Goal: Transaction & Acquisition: Book appointment/travel/reservation

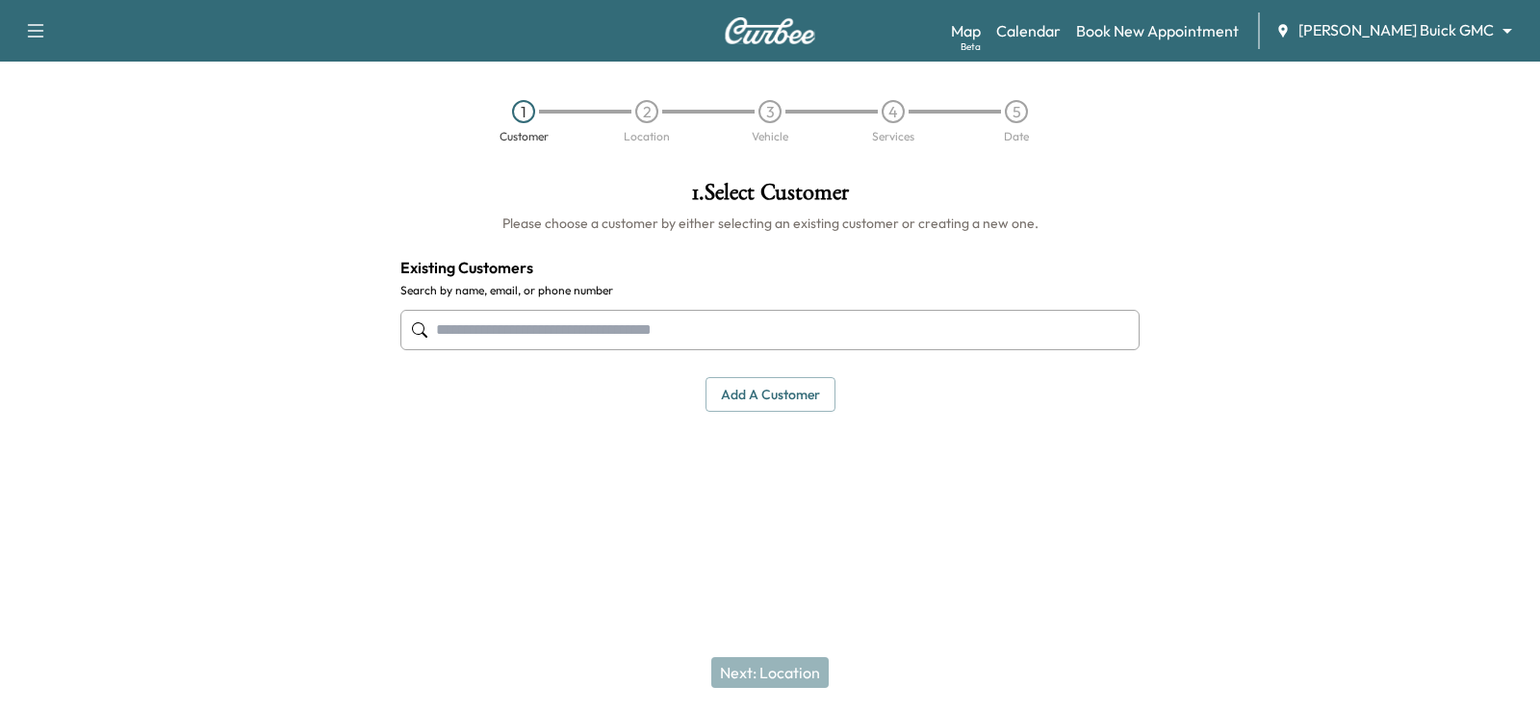
click at [973, 322] on input "text" at bounding box center [769, 330] width 739 height 40
paste input "**********"
click at [507, 330] on input "**********" at bounding box center [769, 330] width 739 height 40
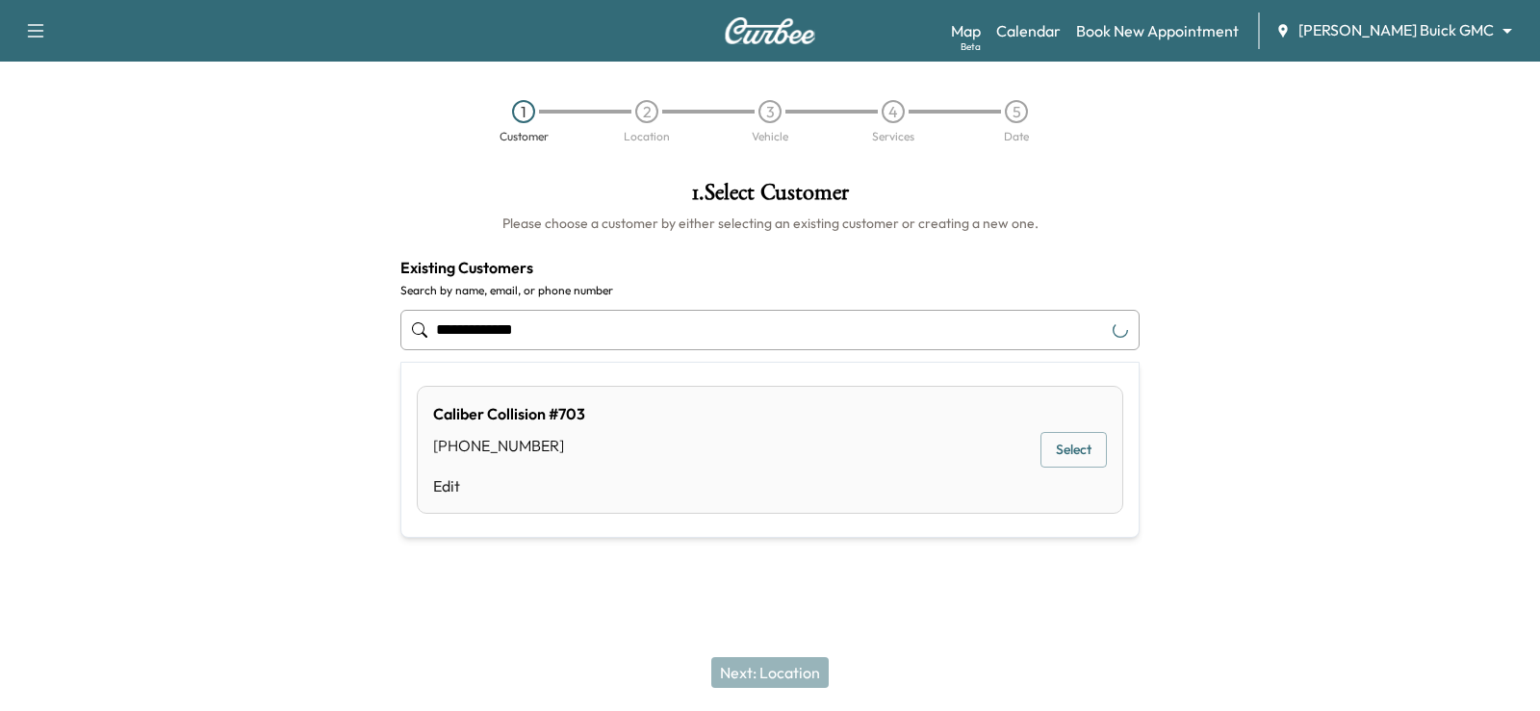
click at [477, 331] on input "**********" at bounding box center [769, 330] width 739 height 40
click at [1086, 462] on button "Select" at bounding box center [1073, 462] width 66 height 36
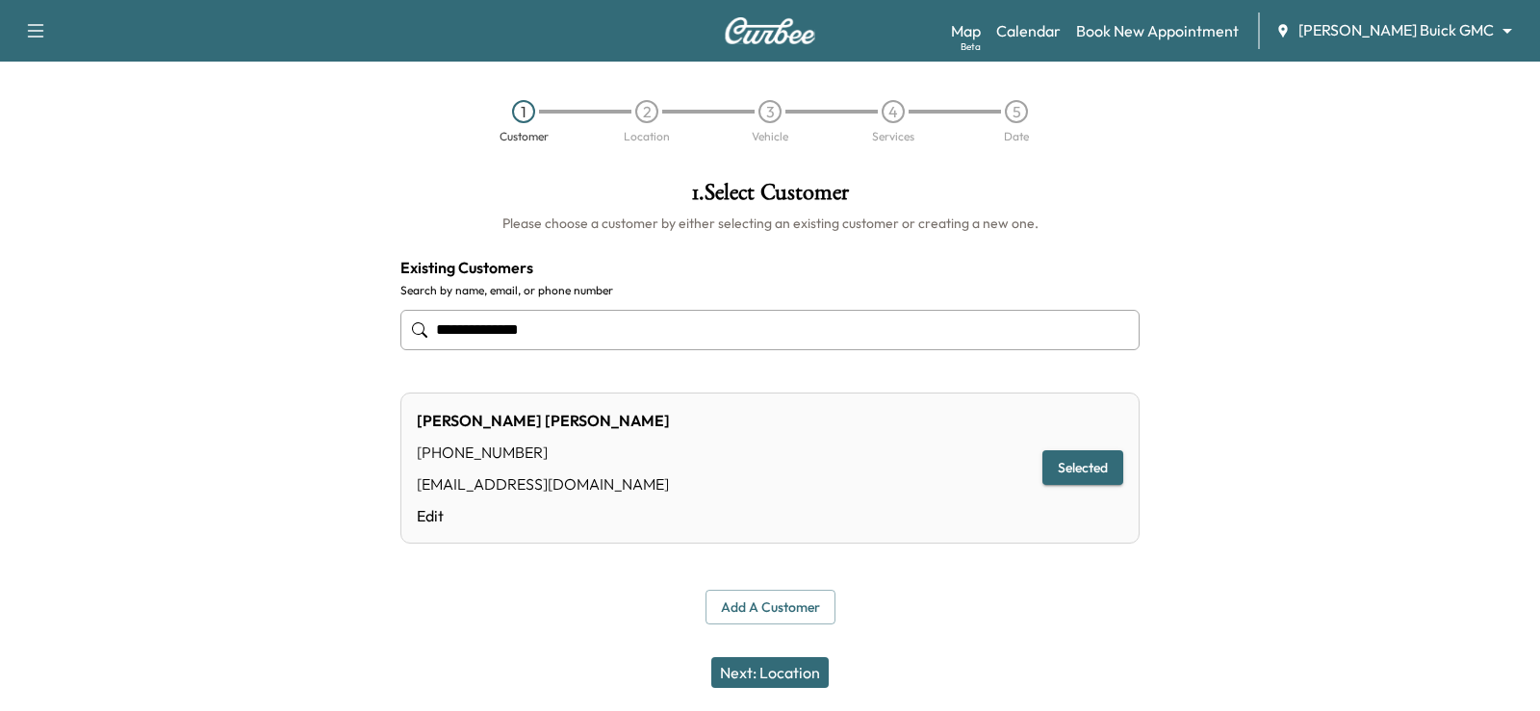
type input "**********"
click at [762, 672] on button "Next: Location" at bounding box center [769, 672] width 117 height 31
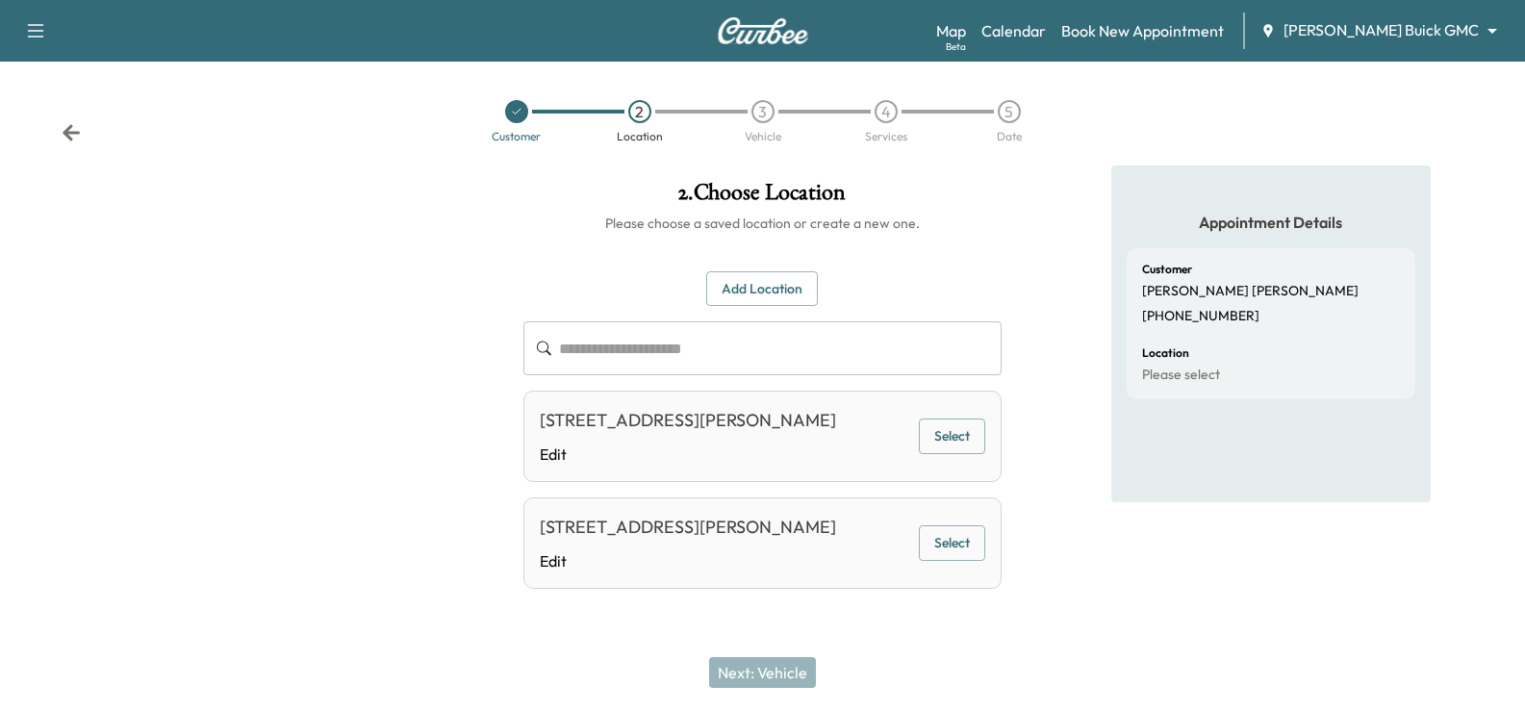
click at [968, 442] on button "Select" at bounding box center [952, 437] width 66 height 36
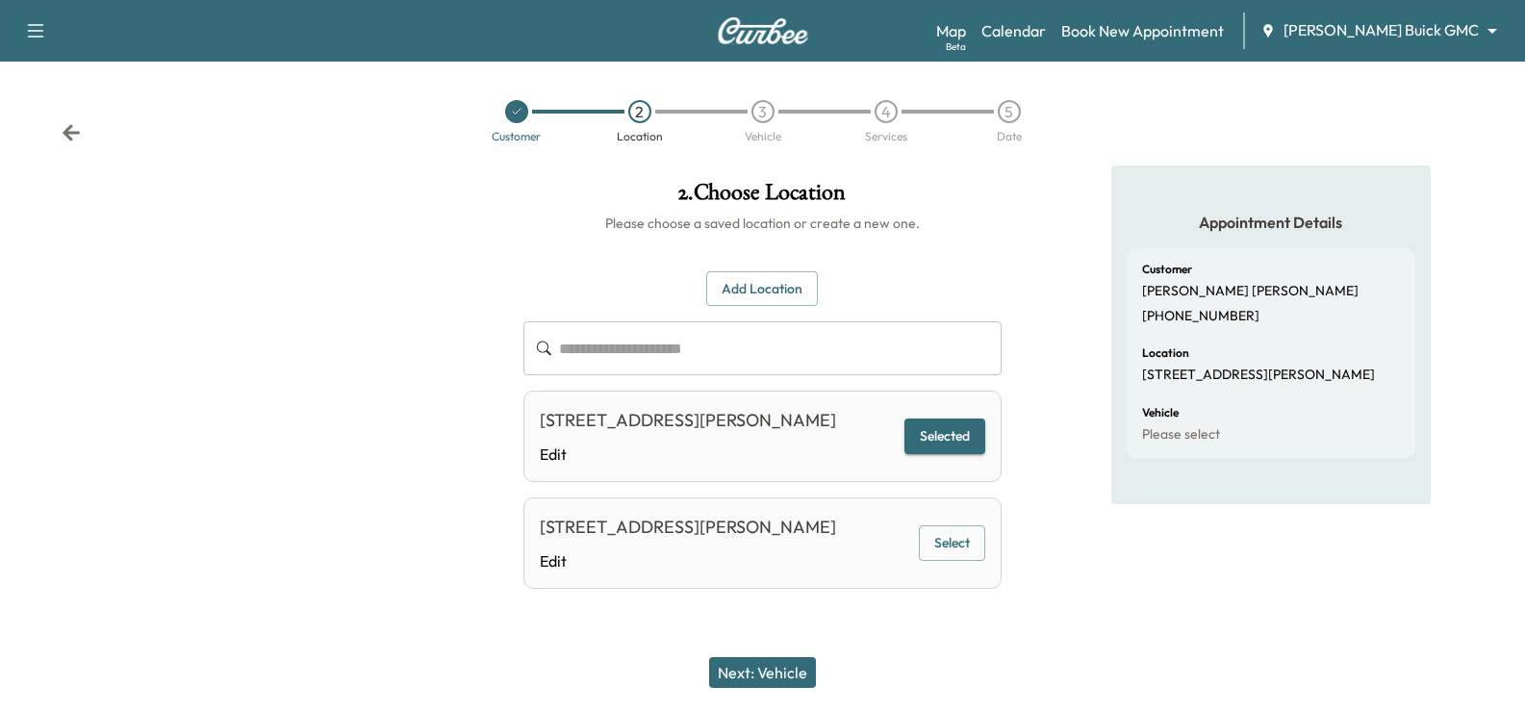
click at [807, 672] on button "Next: Vehicle" at bounding box center [762, 672] width 107 height 31
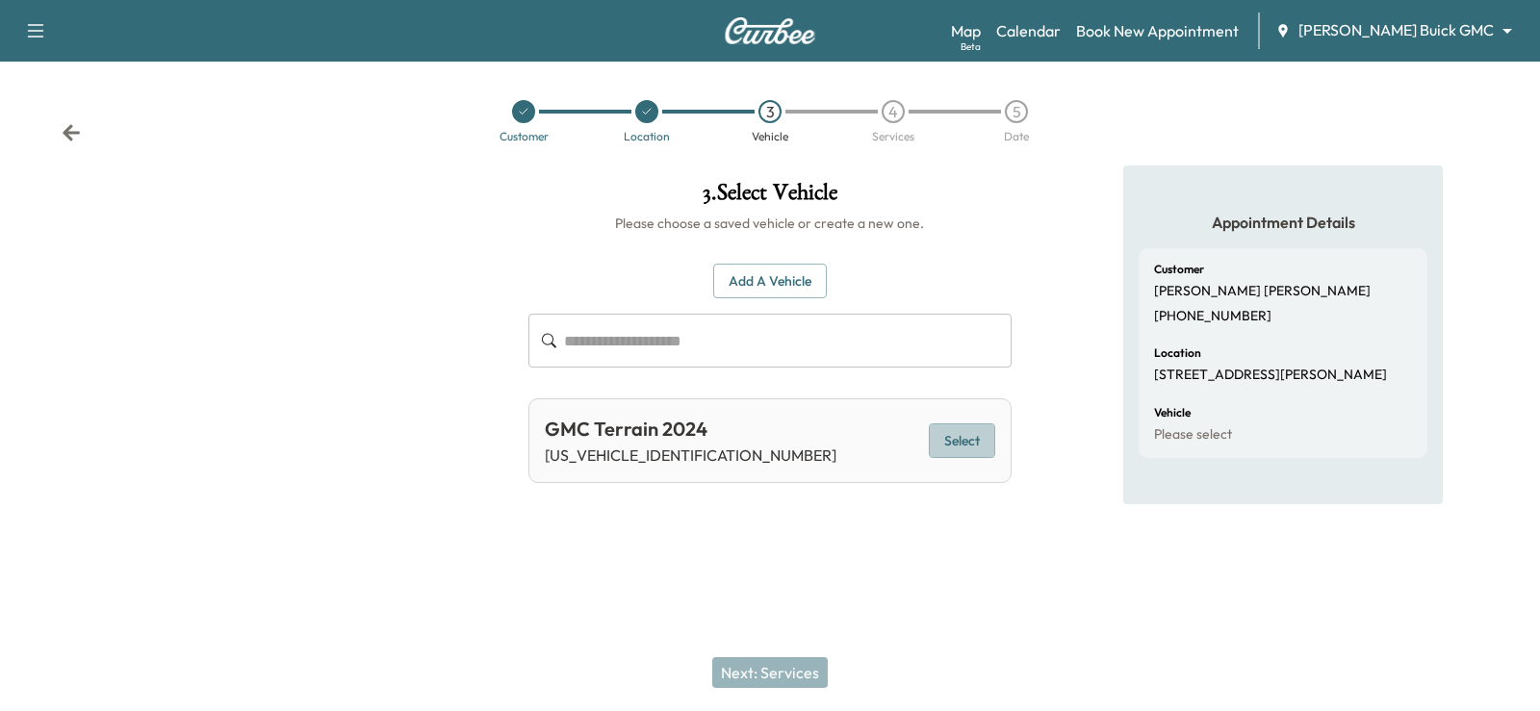
click at [949, 439] on button "Select" at bounding box center [962, 441] width 66 height 36
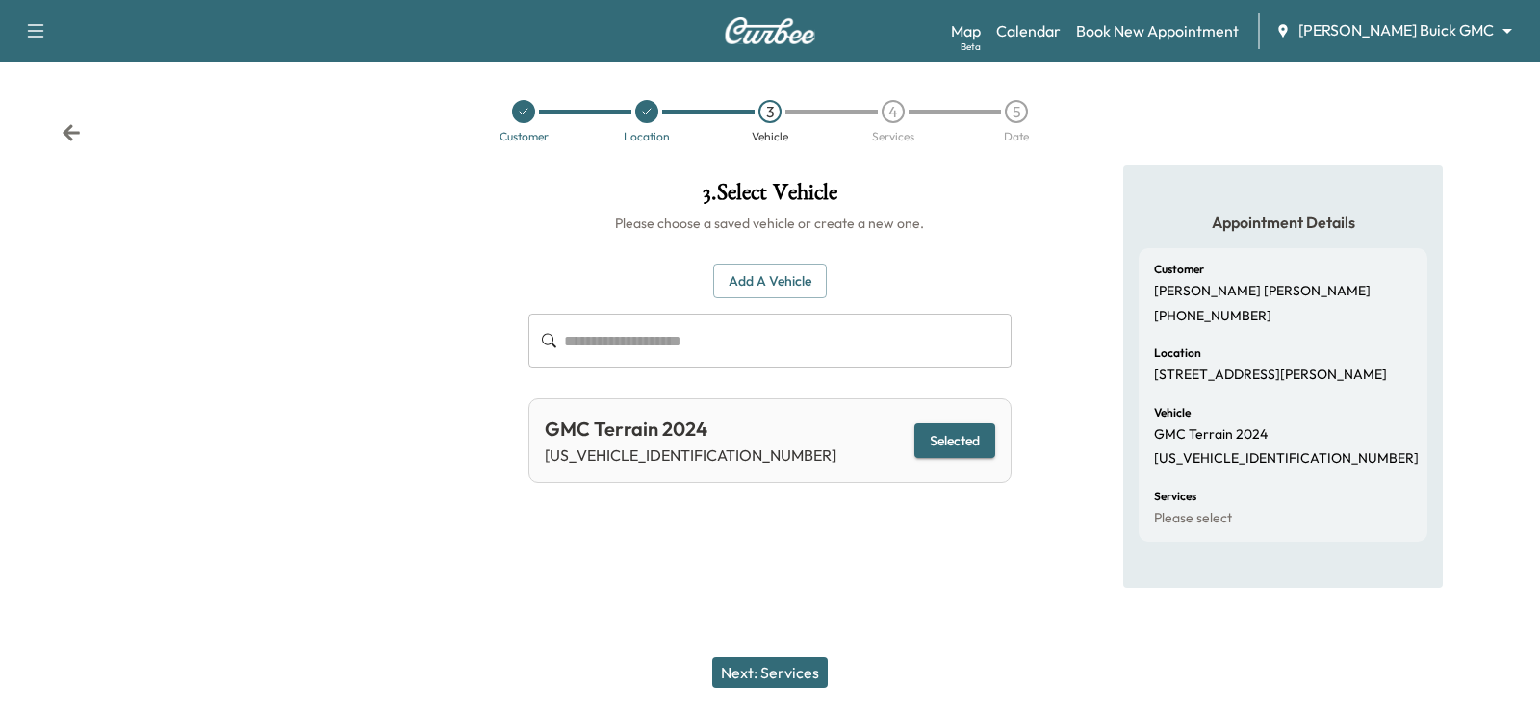
click at [762, 665] on button "Next: Services" at bounding box center [769, 672] width 115 height 31
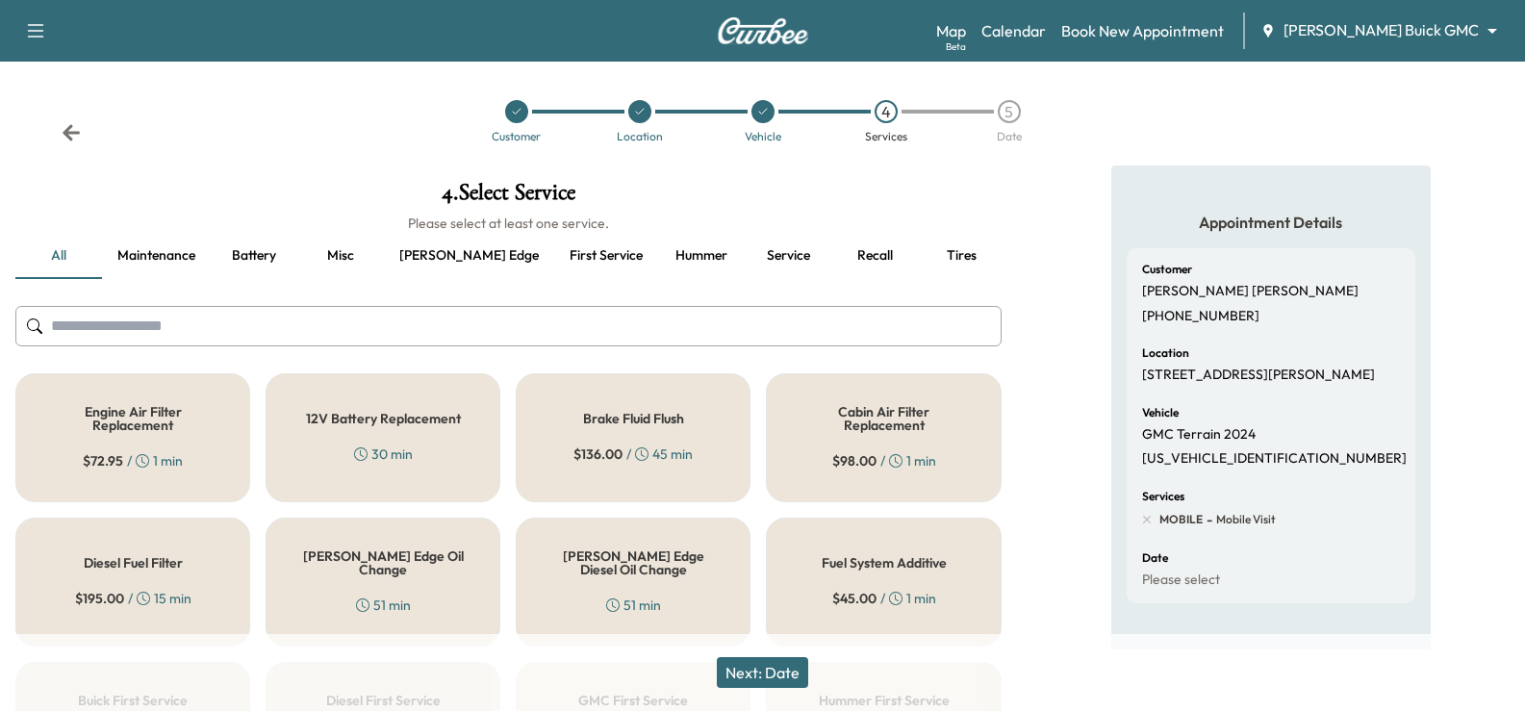
click at [135, 254] on button "Maintenance" at bounding box center [156, 256] width 109 height 46
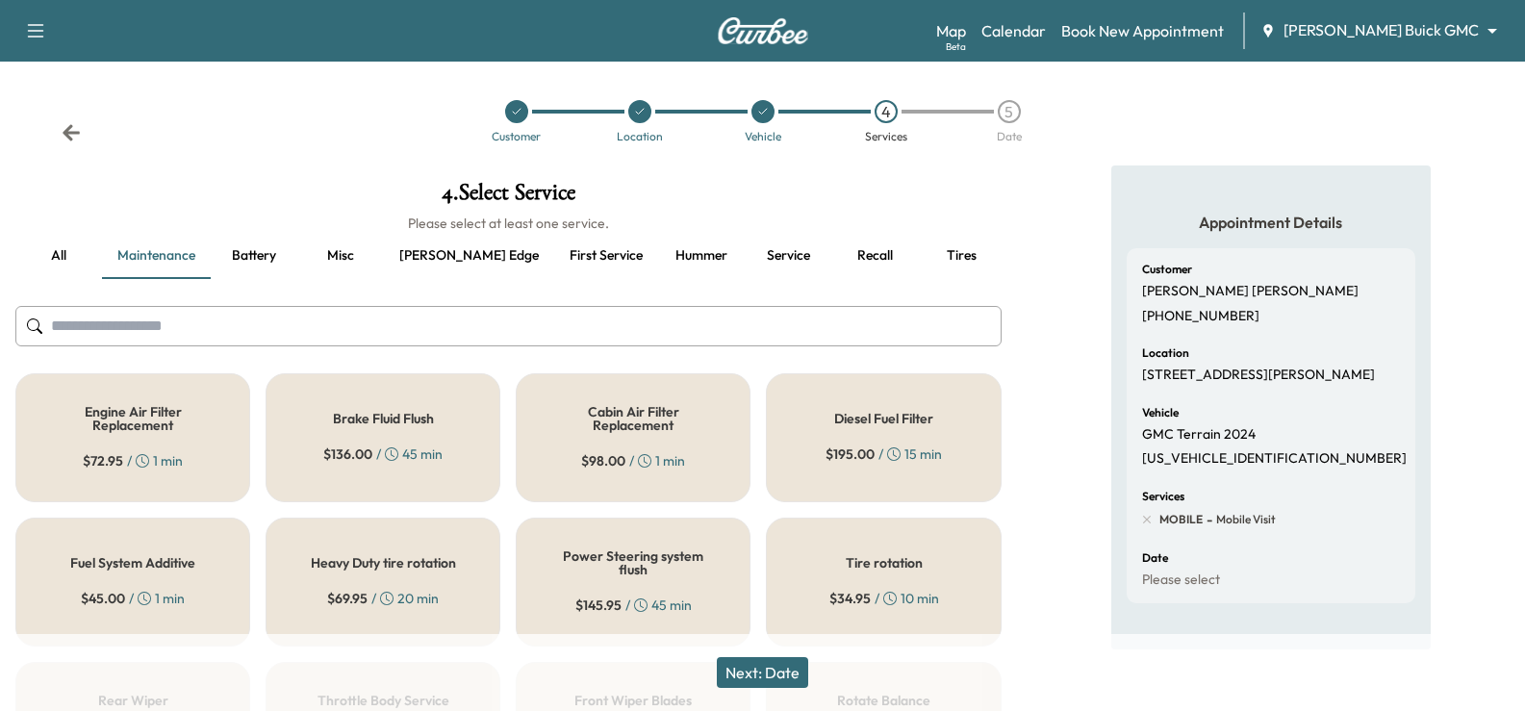
click at [745, 255] on button "Service" at bounding box center [788, 256] width 87 height 46
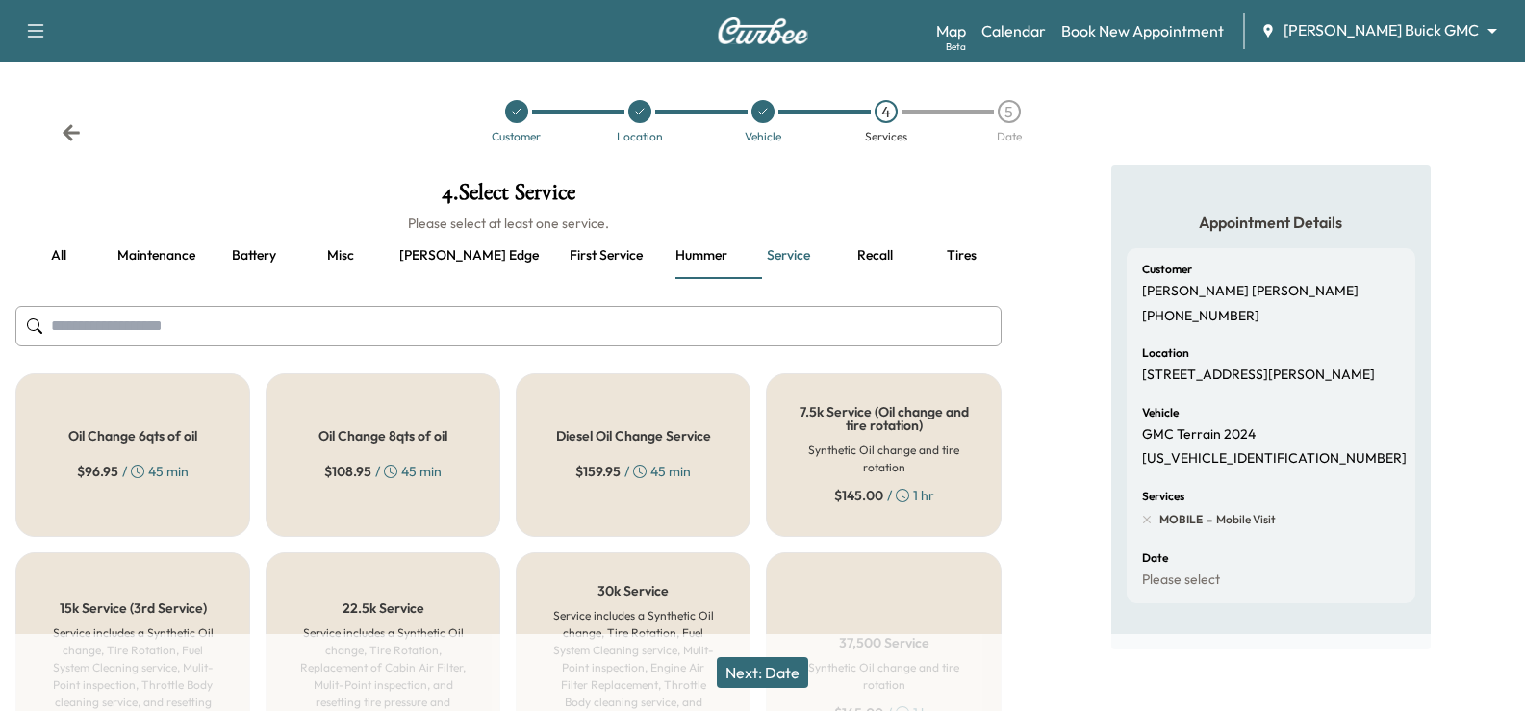
click at [253, 266] on button "Battery" at bounding box center [254, 256] width 87 height 46
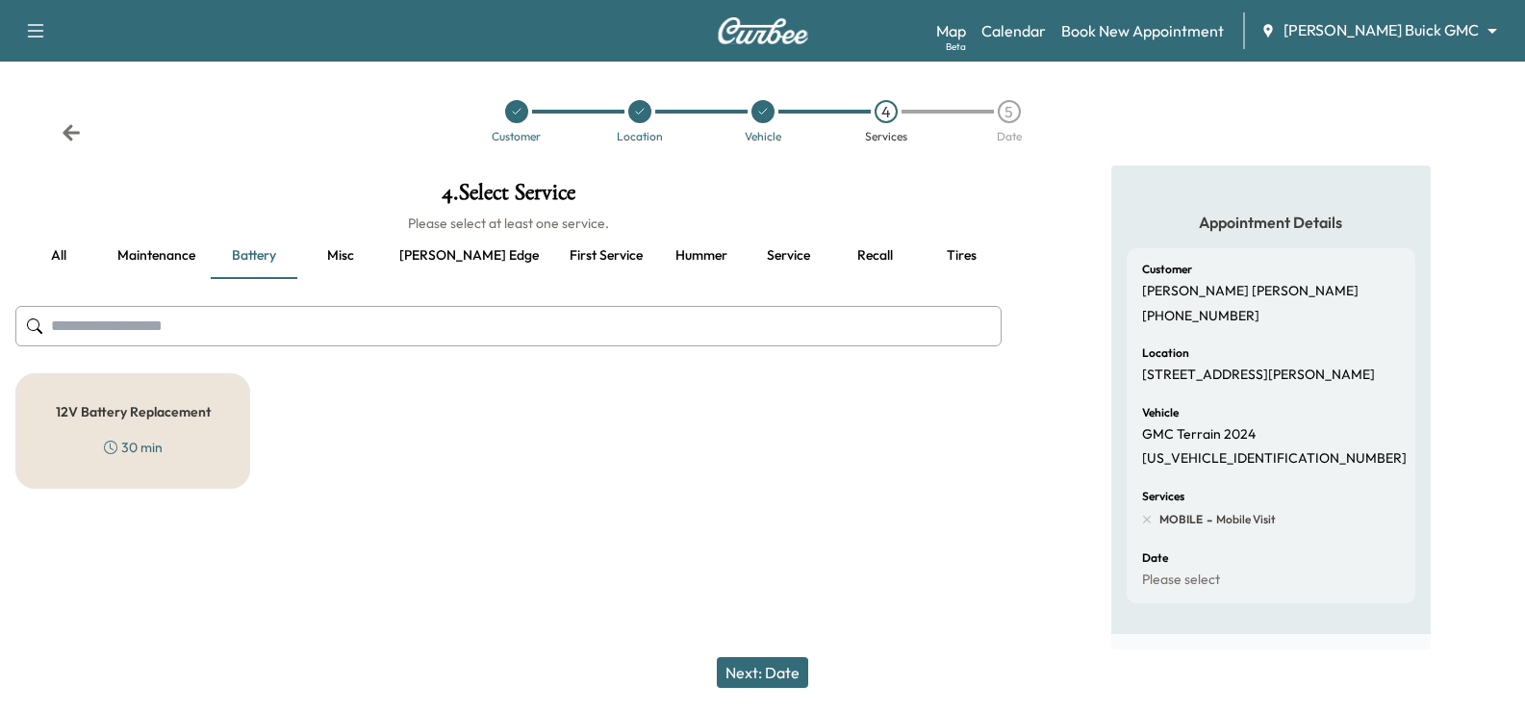
click at [444, 253] on button "[PERSON_NAME] edge" at bounding box center [469, 256] width 170 height 46
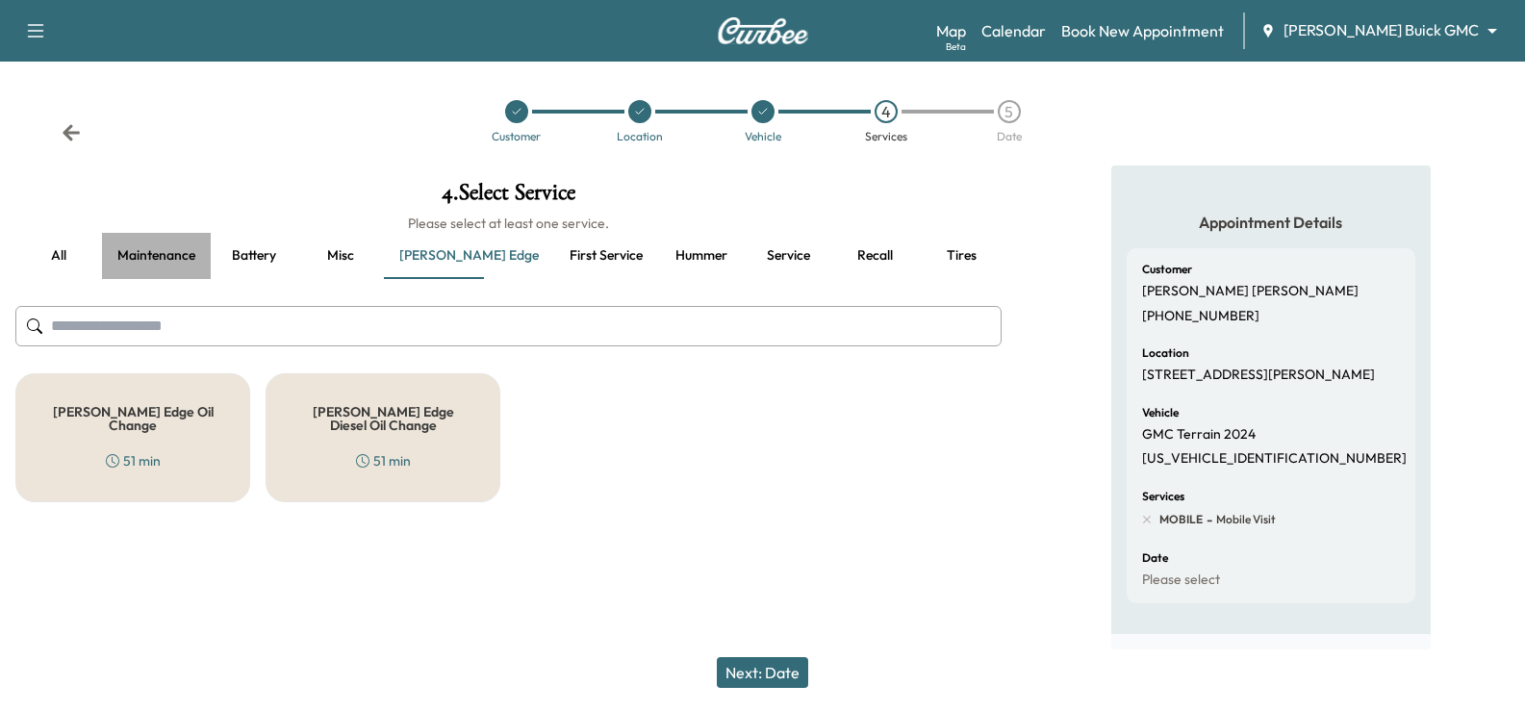
click at [169, 252] on button "Maintenance" at bounding box center [156, 256] width 109 height 46
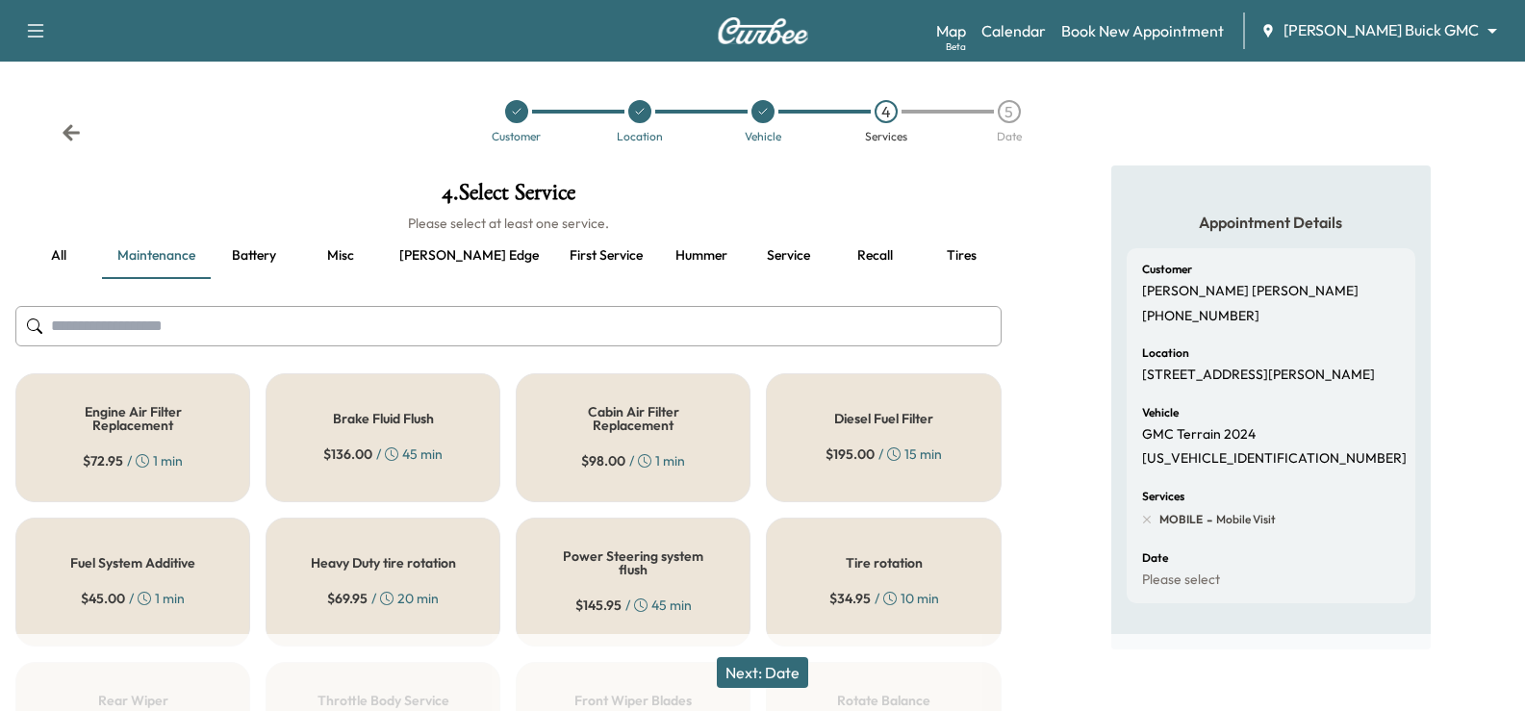
click at [59, 255] on button "all" at bounding box center [58, 256] width 87 height 46
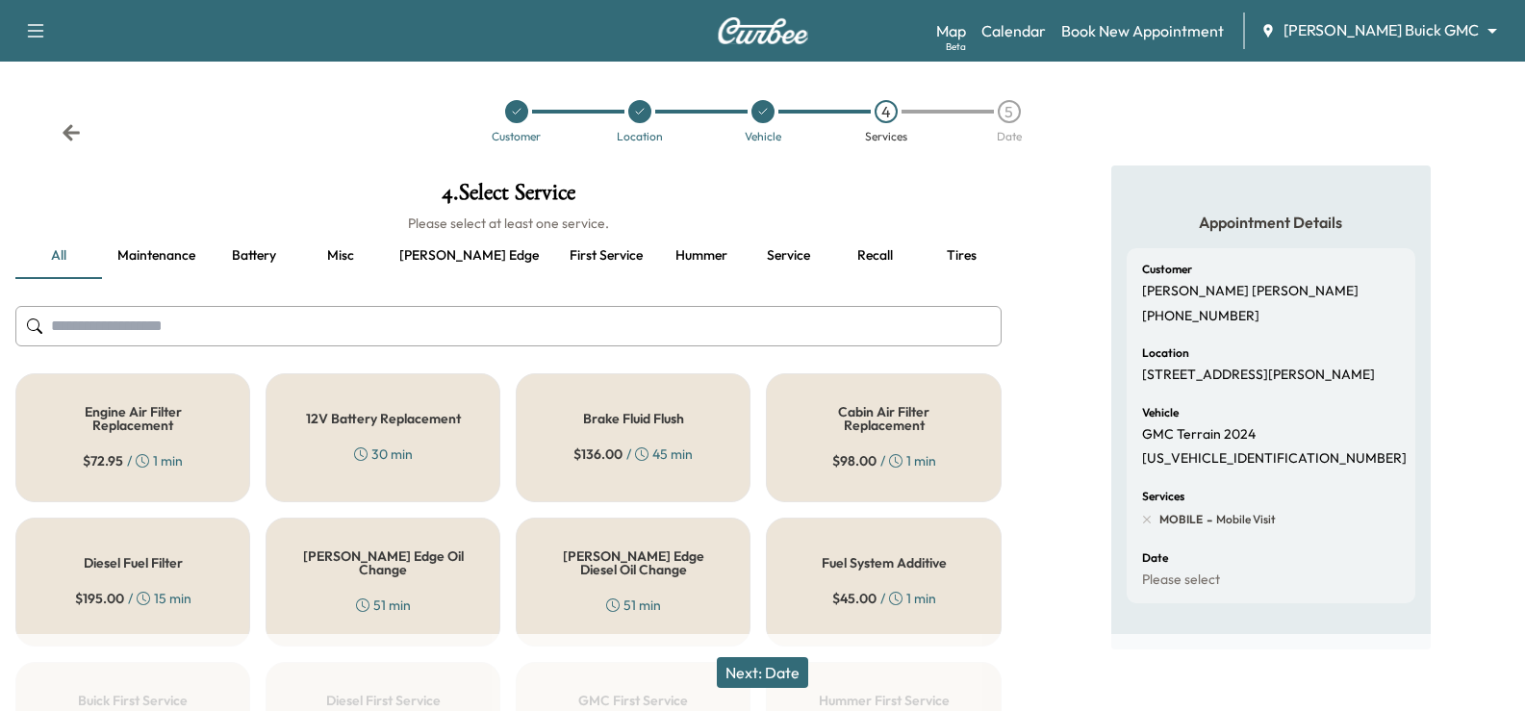
scroll to position [96, 0]
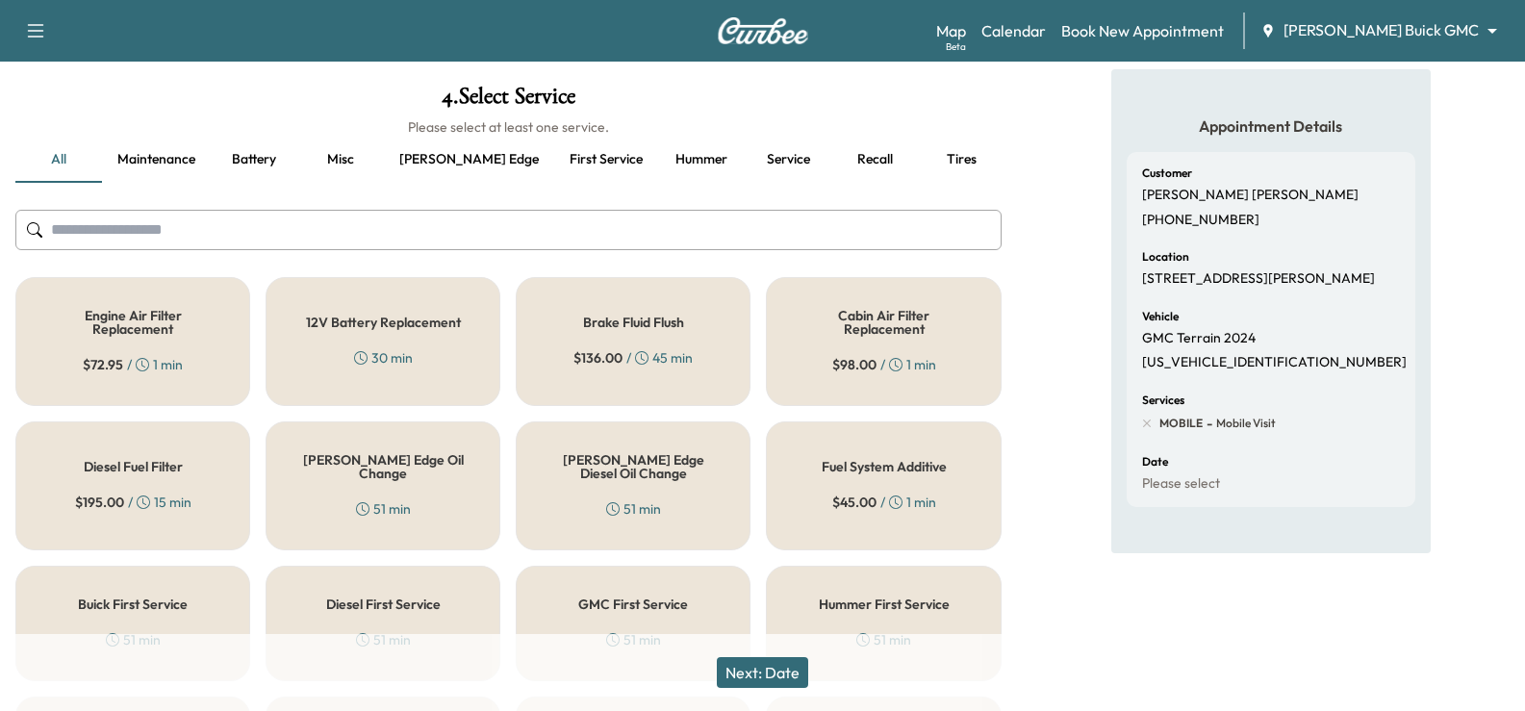
click at [554, 151] on button "First service" at bounding box center [606, 160] width 104 height 46
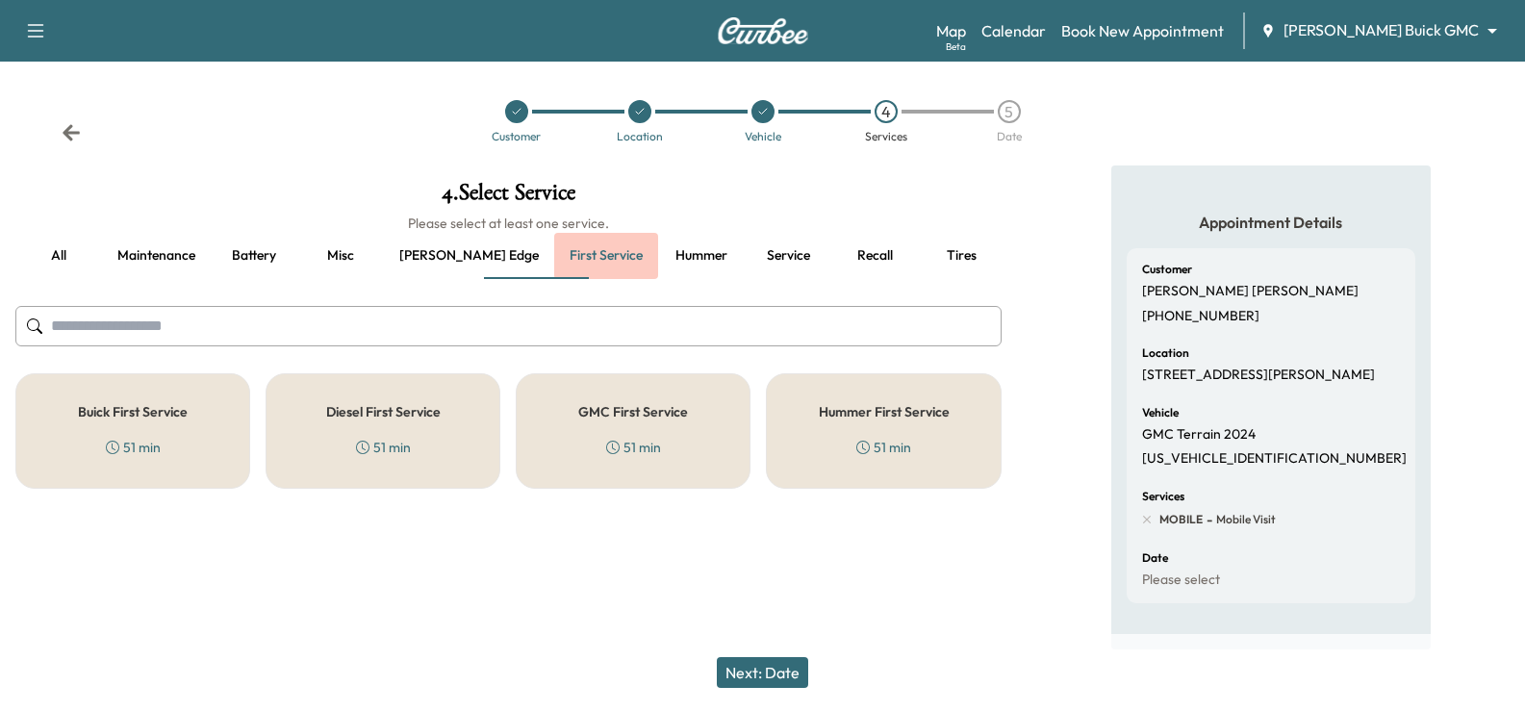
scroll to position [17, 0]
click at [258, 238] on button "Battery" at bounding box center [254, 256] width 87 height 46
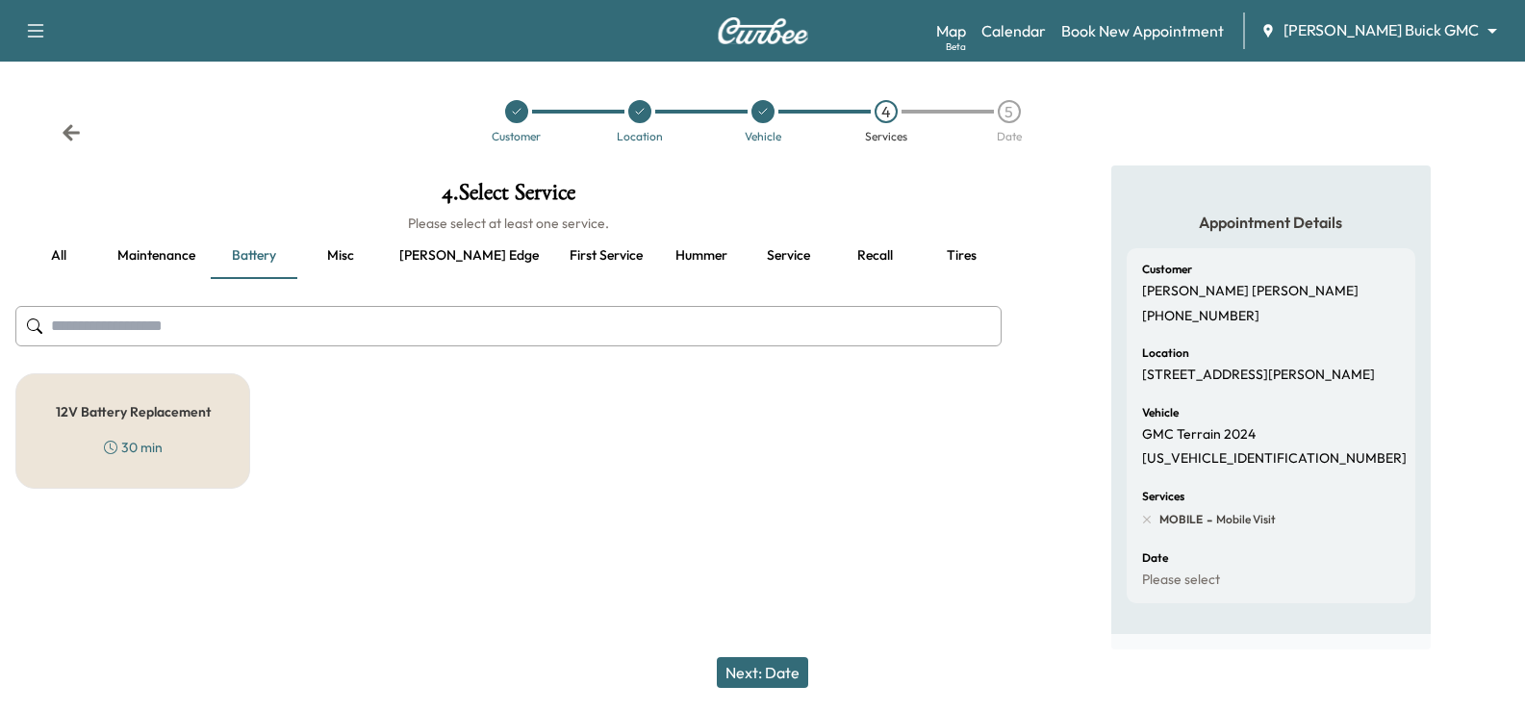
click at [140, 245] on button "Maintenance" at bounding box center [156, 256] width 109 height 46
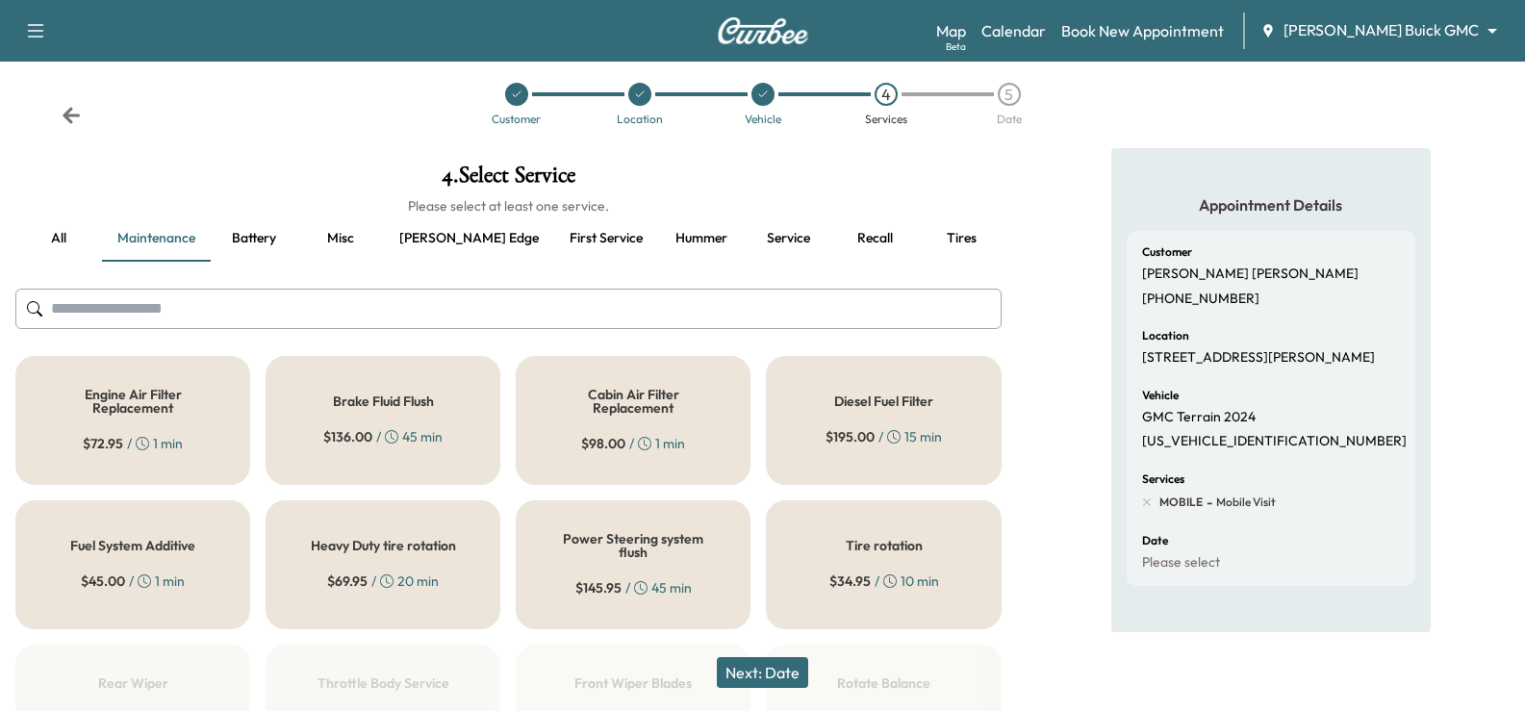
click at [344, 241] on button "Misc" at bounding box center [340, 239] width 87 height 46
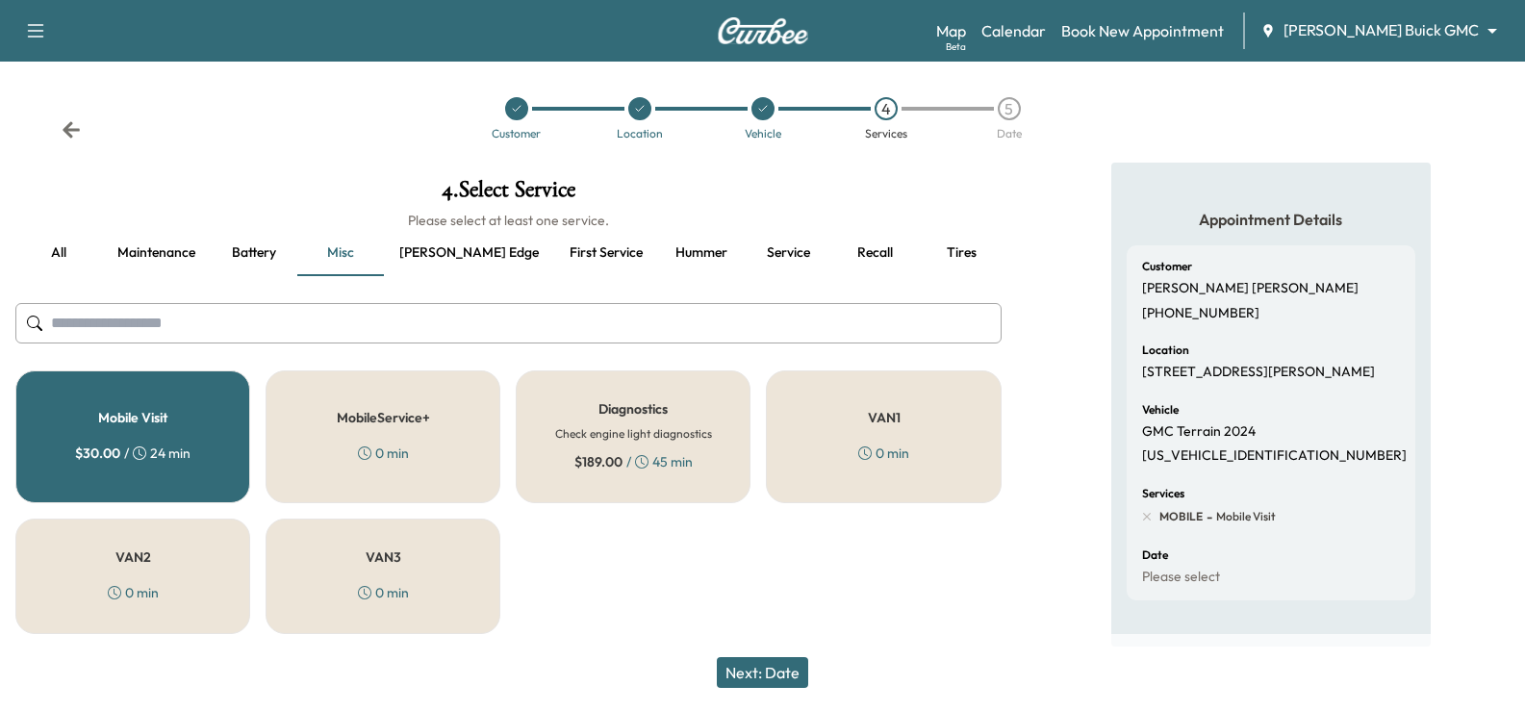
click at [260, 238] on button "Battery" at bounding box center [254, 253] width 87 height 46
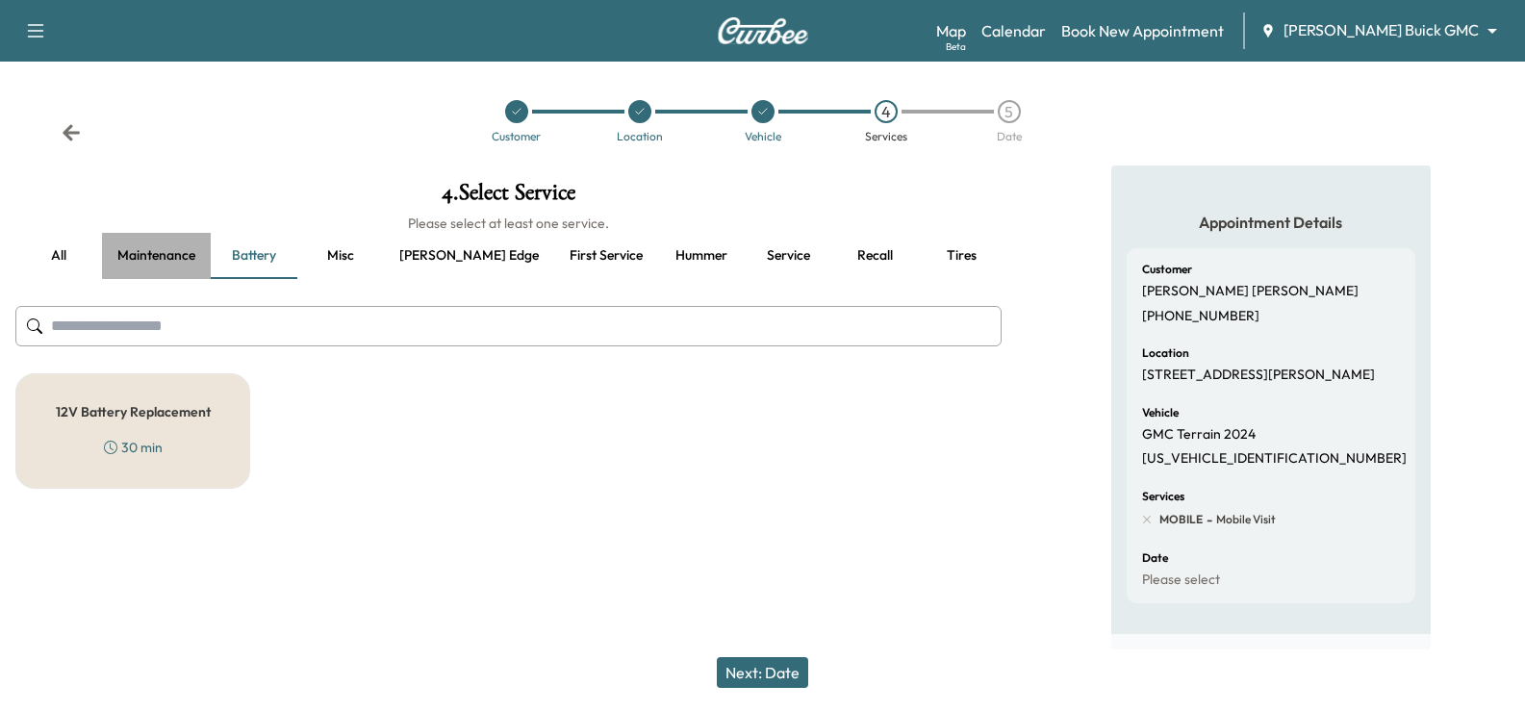
click at [118, 242] on button "Maintenance" at bounding box center [156, 256] width 109 height 46
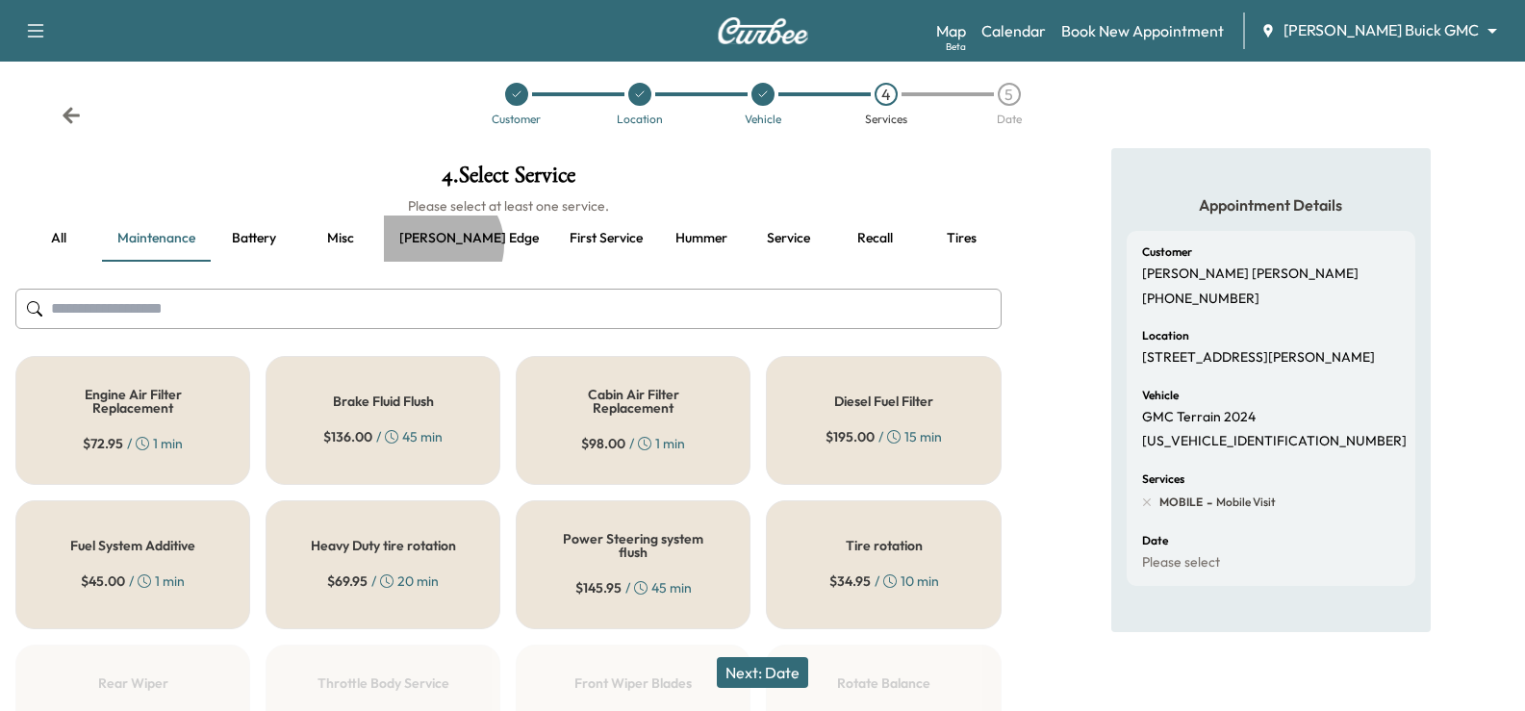
click at [440, 245] on button "[PERSON_NAME] edge" at bounding box center [469, 239] width 170 height 46
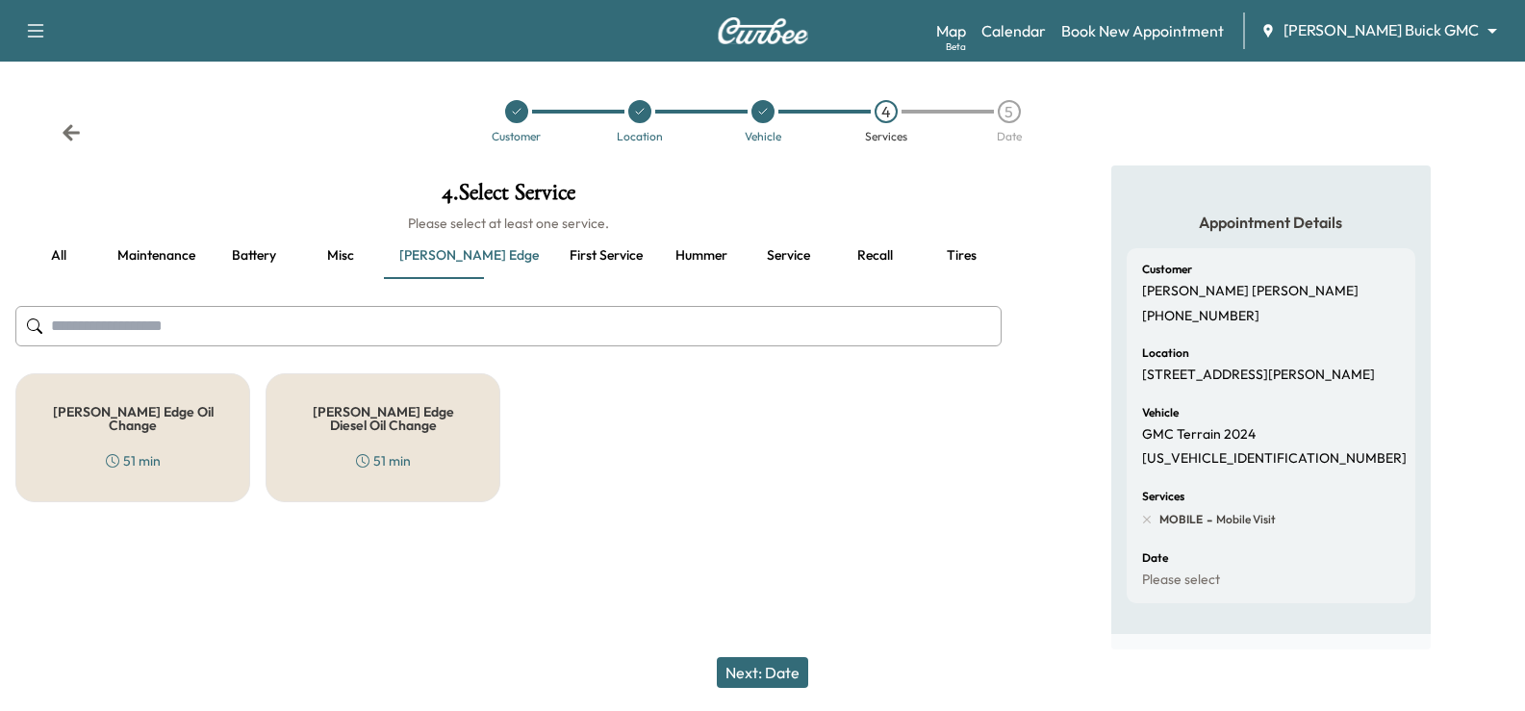
click at [218, 423] on div "[PERSON_NAME] Edge Oil Change 51 min" at bounding box center [132, 437] width 235 height 129
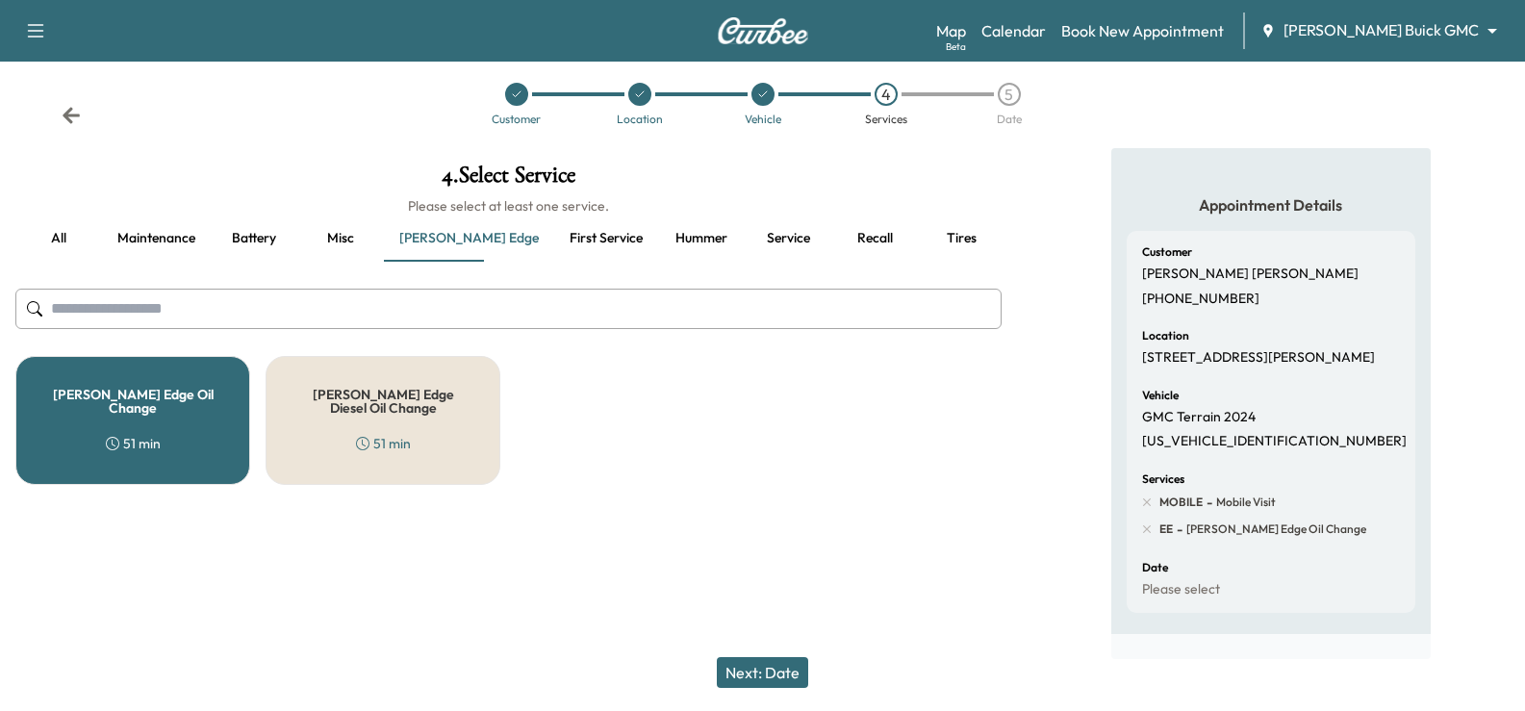
click at [776, 658] on button "Next: Date" at bounding box center [762, 672] width 91 height 31
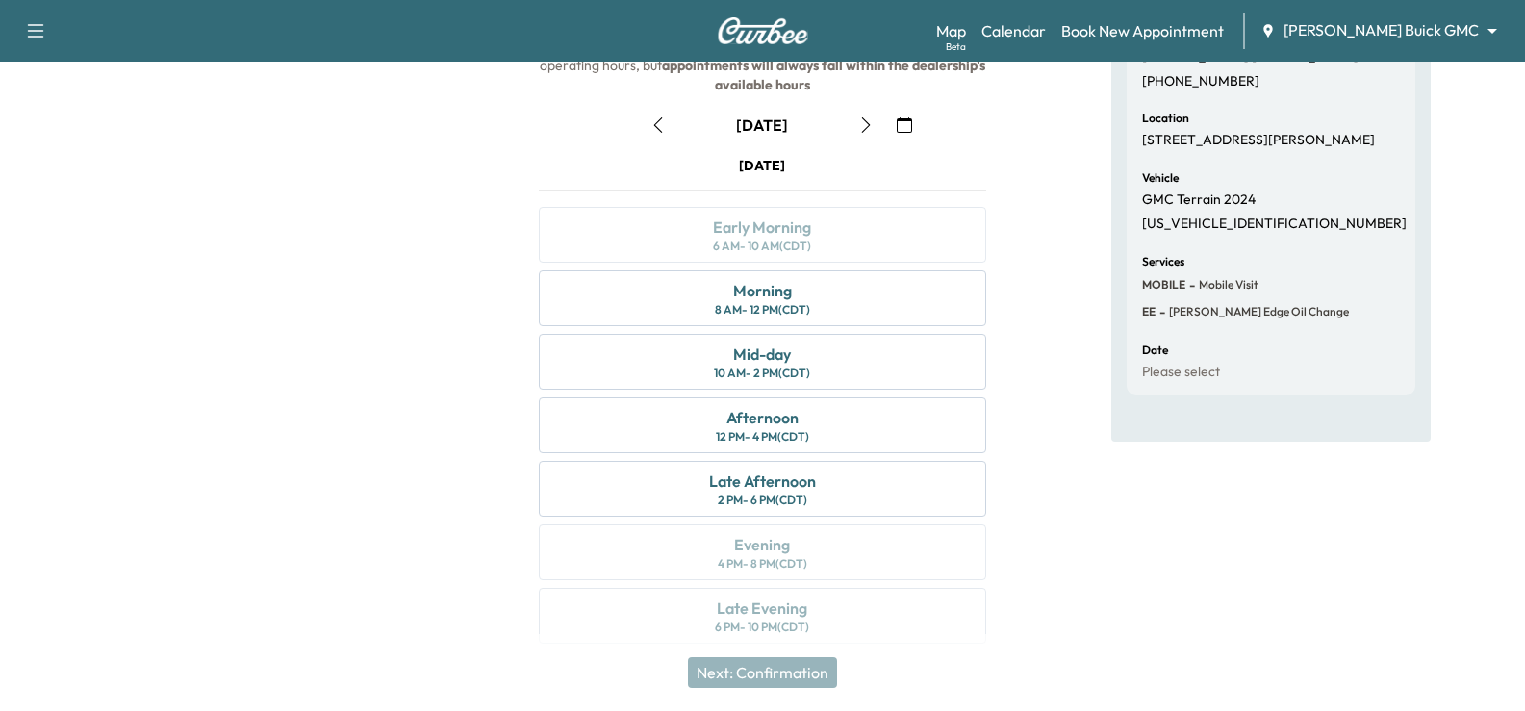
scroll to position [237, 0]
click at [879, 309] on div "Morning 8 AM - 12 PM (CDT)" at bounding box center [762, 296] width 447 height 56
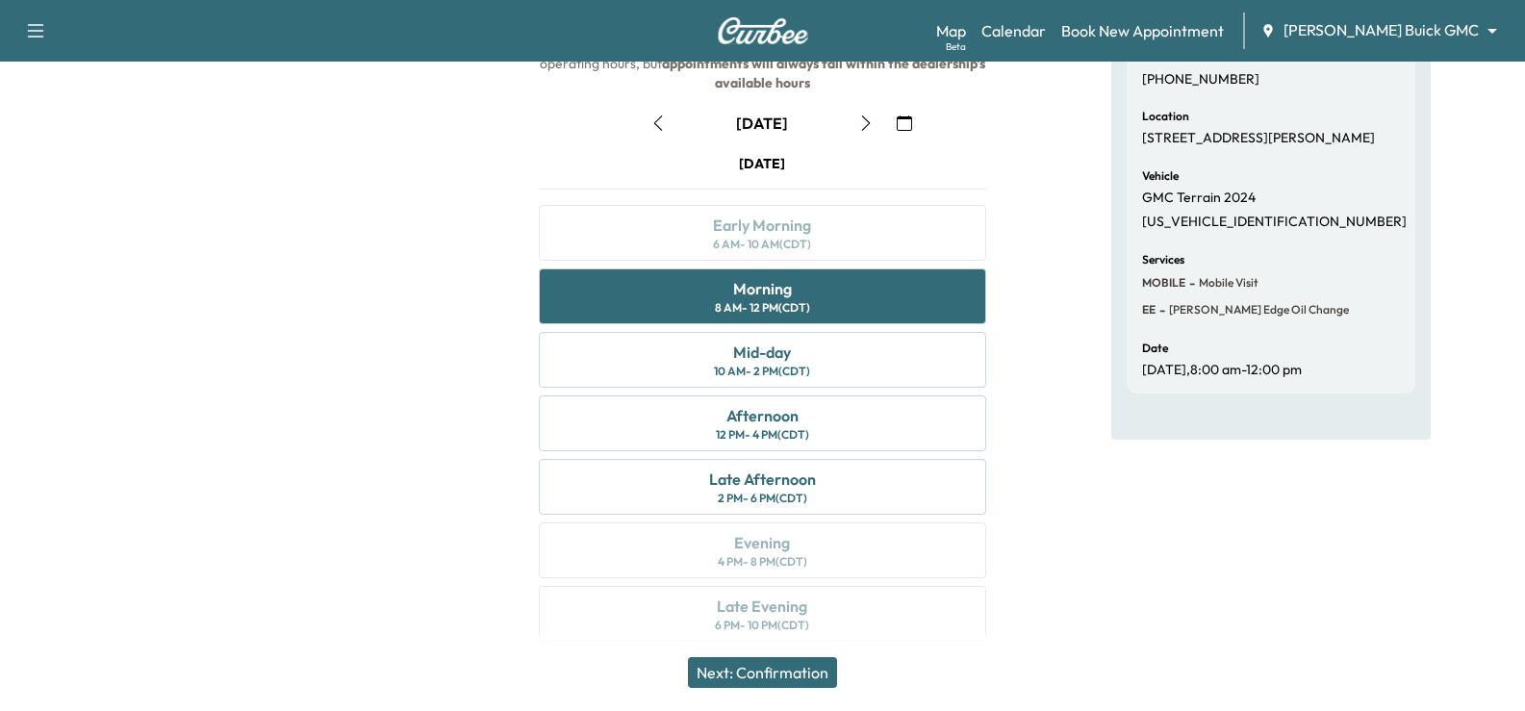
click at [785, 681] on button "Next: Confirmation" at bounding box center [762, 672] width 149 height 31
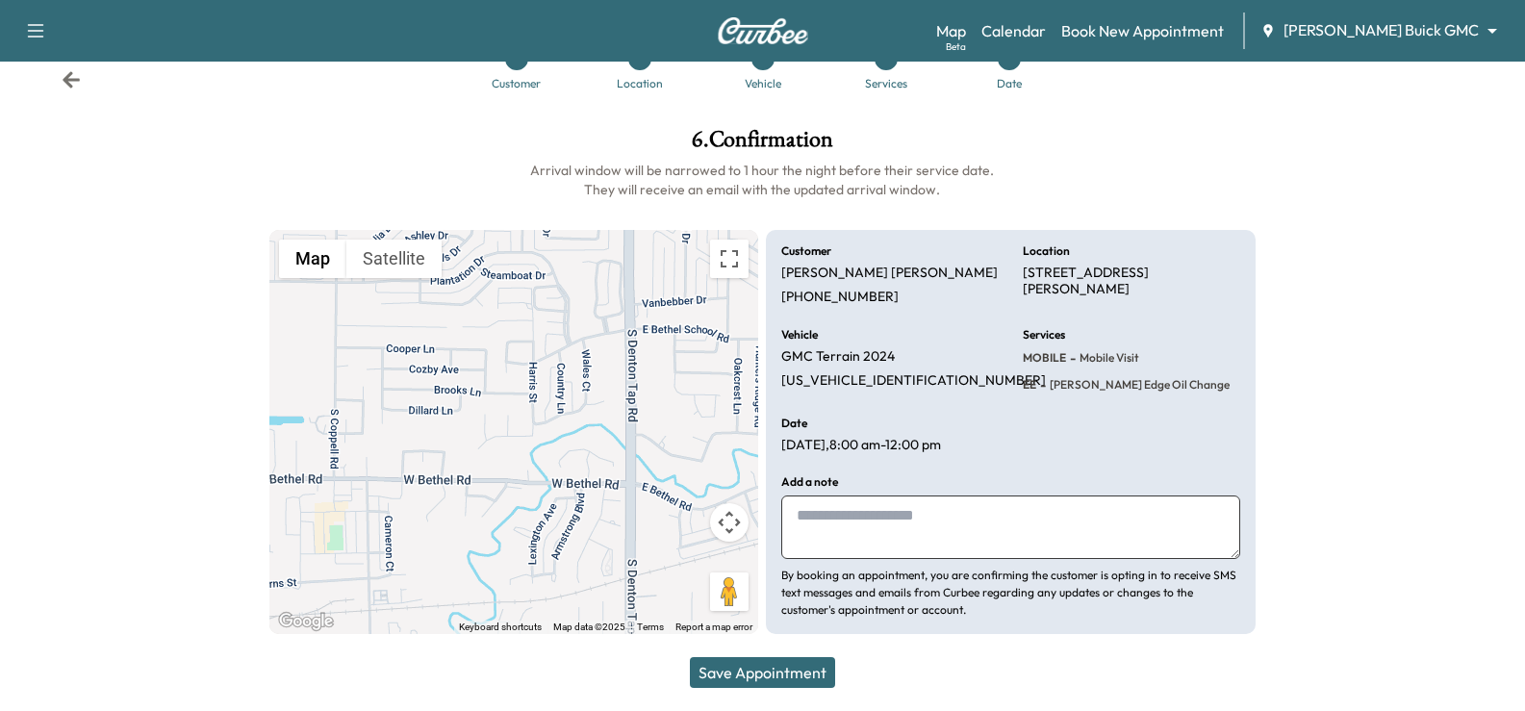
click at [804, 671] on button "Save Appointment" at bounding box center [762, 672] width 145 height 31
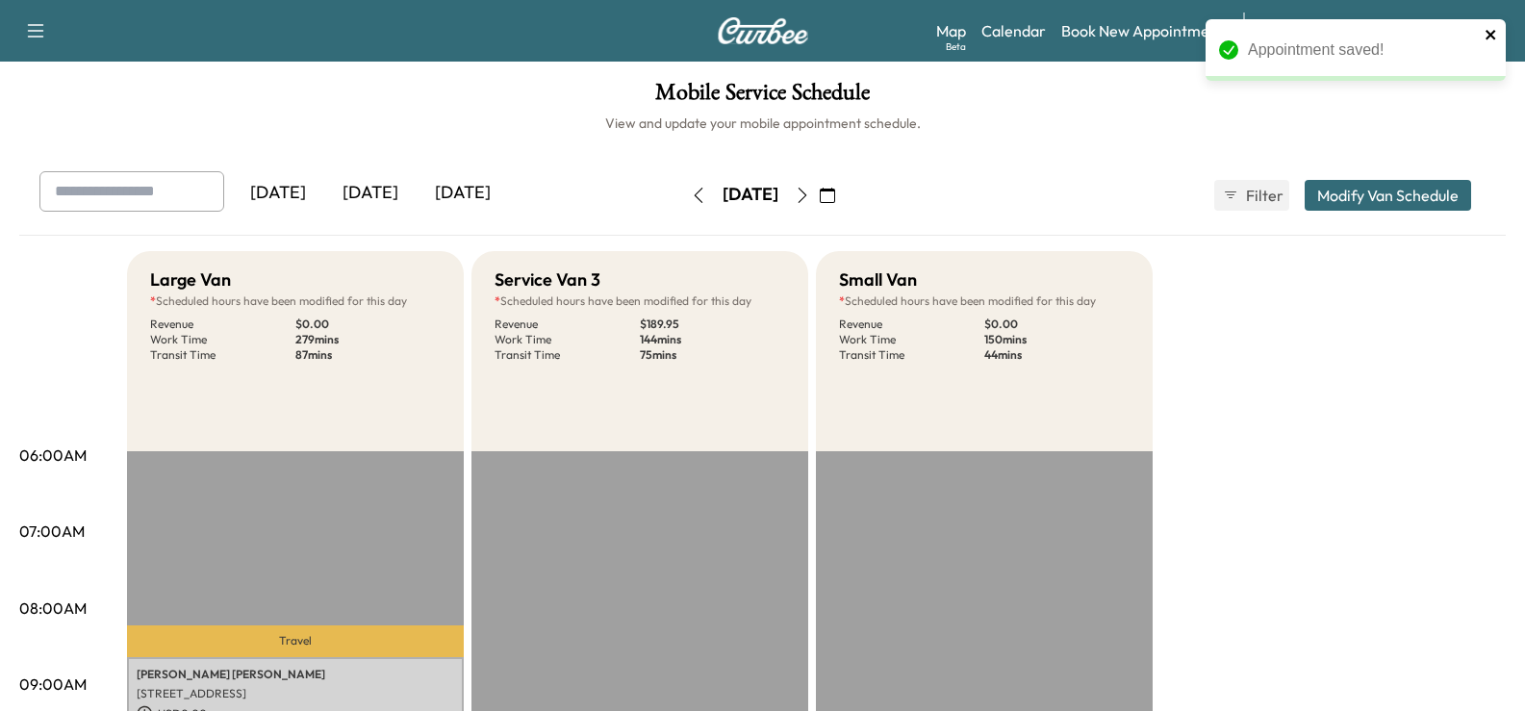
click at [1487, 35] on icon "close" at bounding box center [1491, 34] width 13 height 15
